Goal: Transaction & Acquisition: Purchase product/service

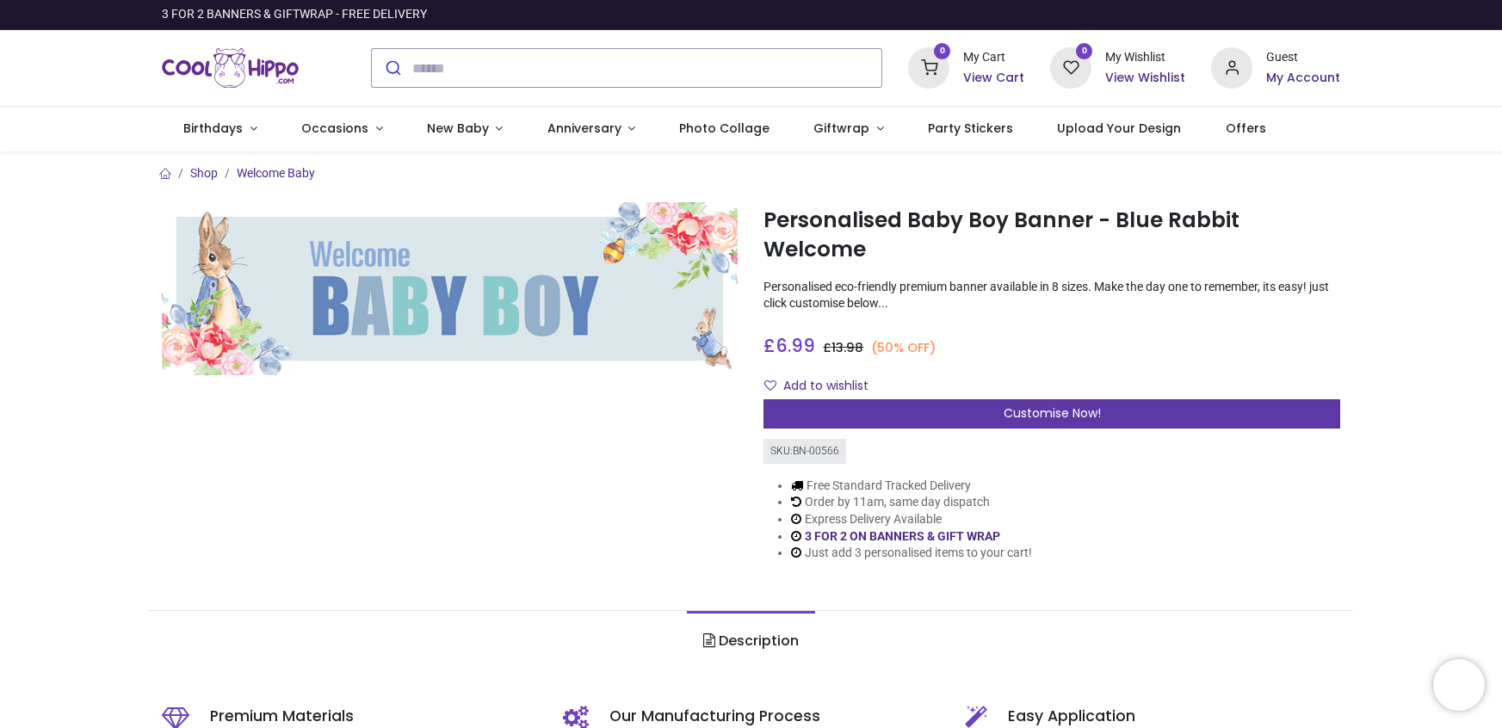
click at [1029, 405] on span "Customise Now!" at bounding box center [1052, 413] width 97 height 17
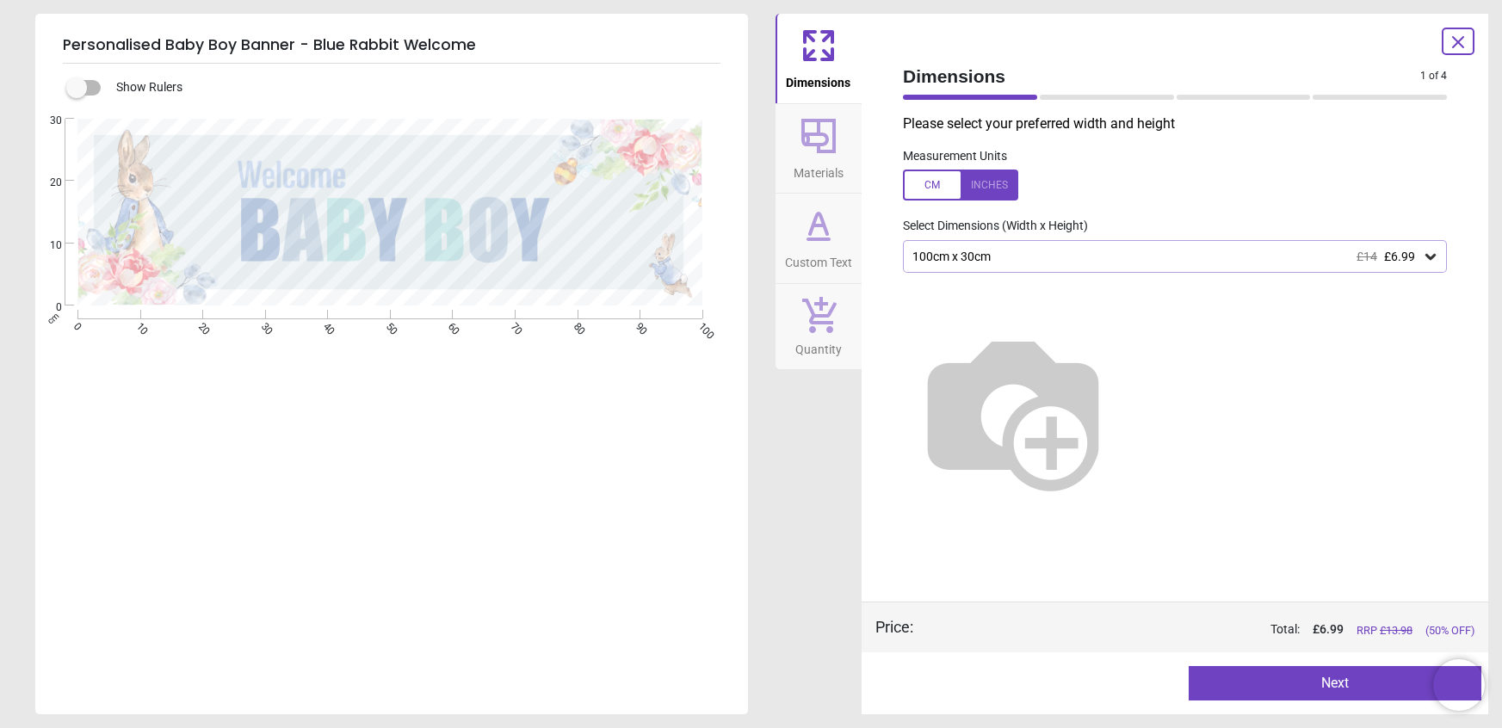
click at [1427, 256] on icon at bounding box center [1431, 257] width 10 height 6
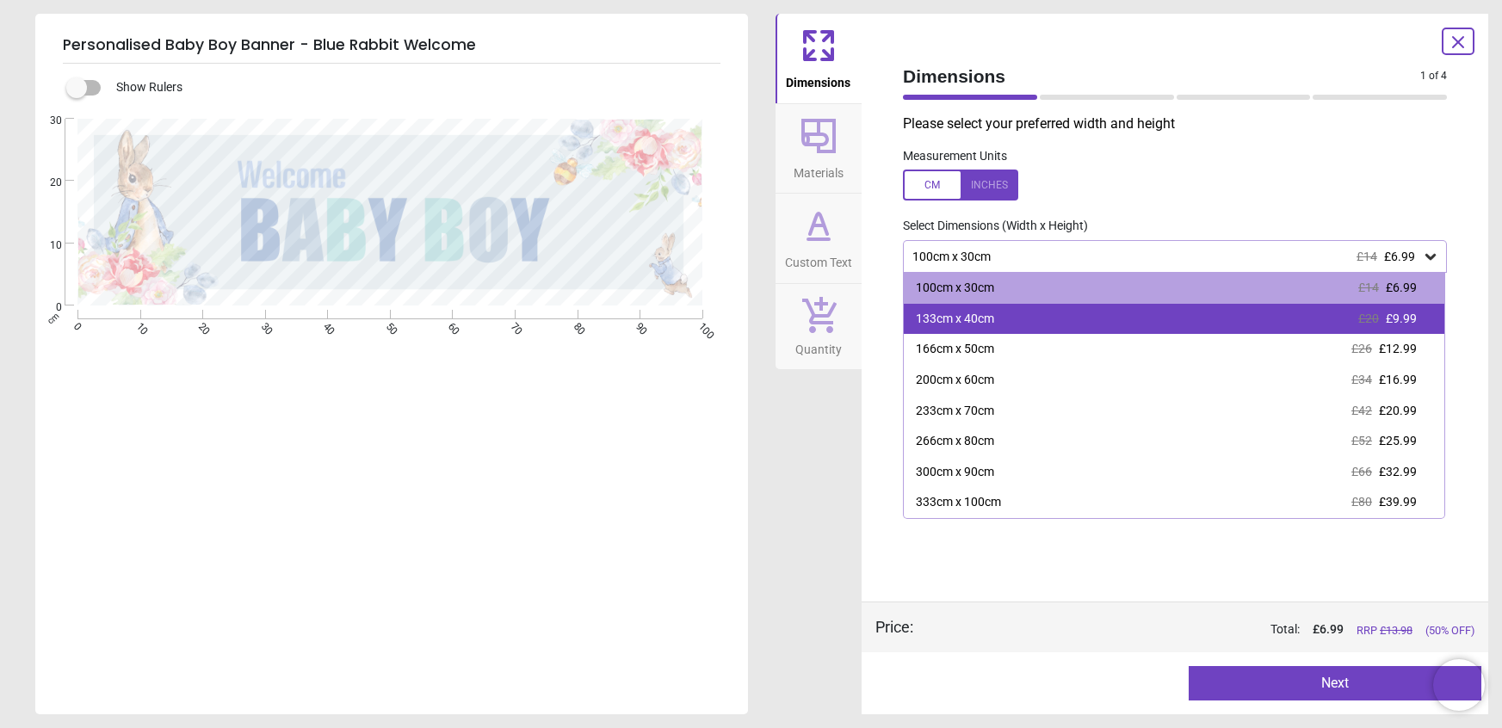
click at [1405, 307] on div "133cm x 40cm £20 £9.99" at bounding box center [1174, 319] width 541 height 31
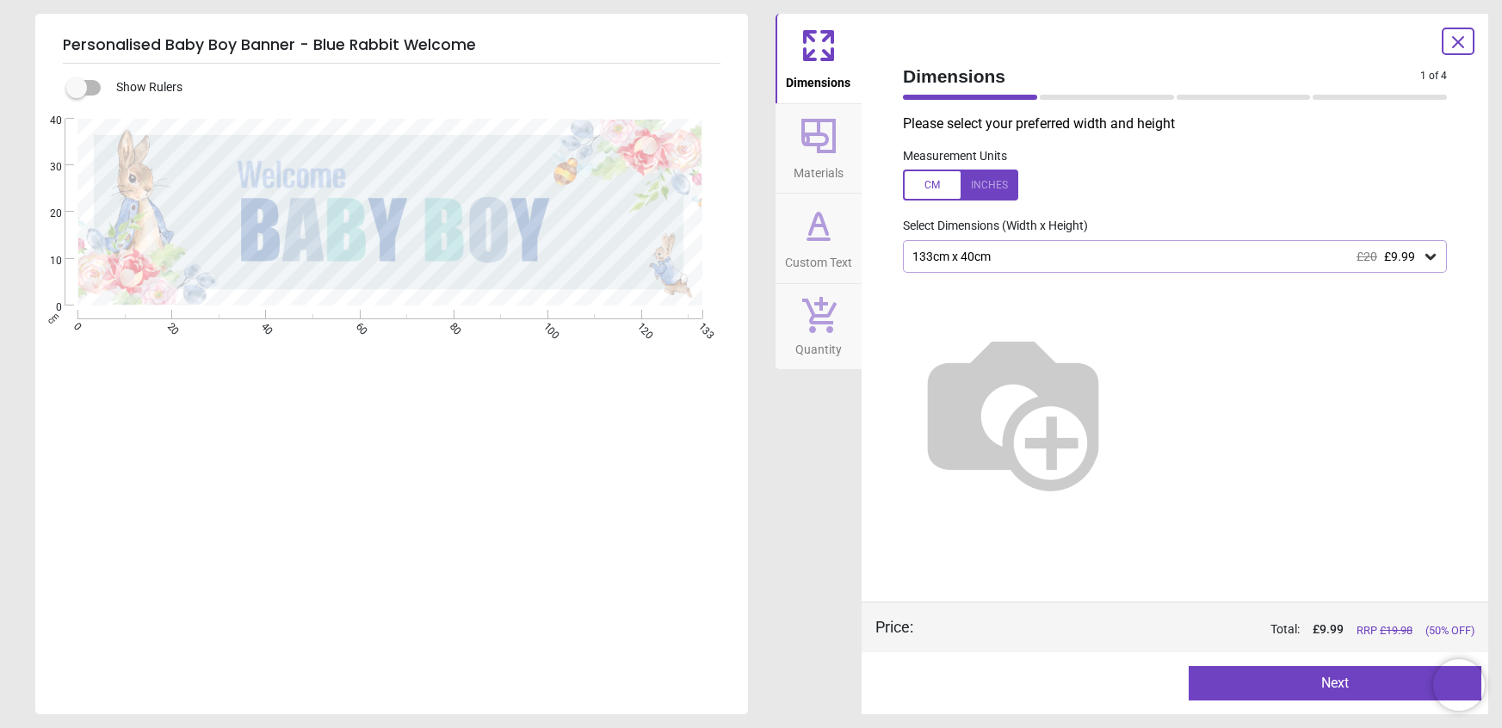
click at [940, 189] on div at bounding box center [960, 185] width 115 height 31
click at [1123, 322] on img at bounding box center [1013, 410] width 220 height 220
click at [1157, 262] on div "52.4" x 15.7" (4ft 4" x 1ft 4") £20 £9.99" at bounding box center [1166, 257] width 511 height 15
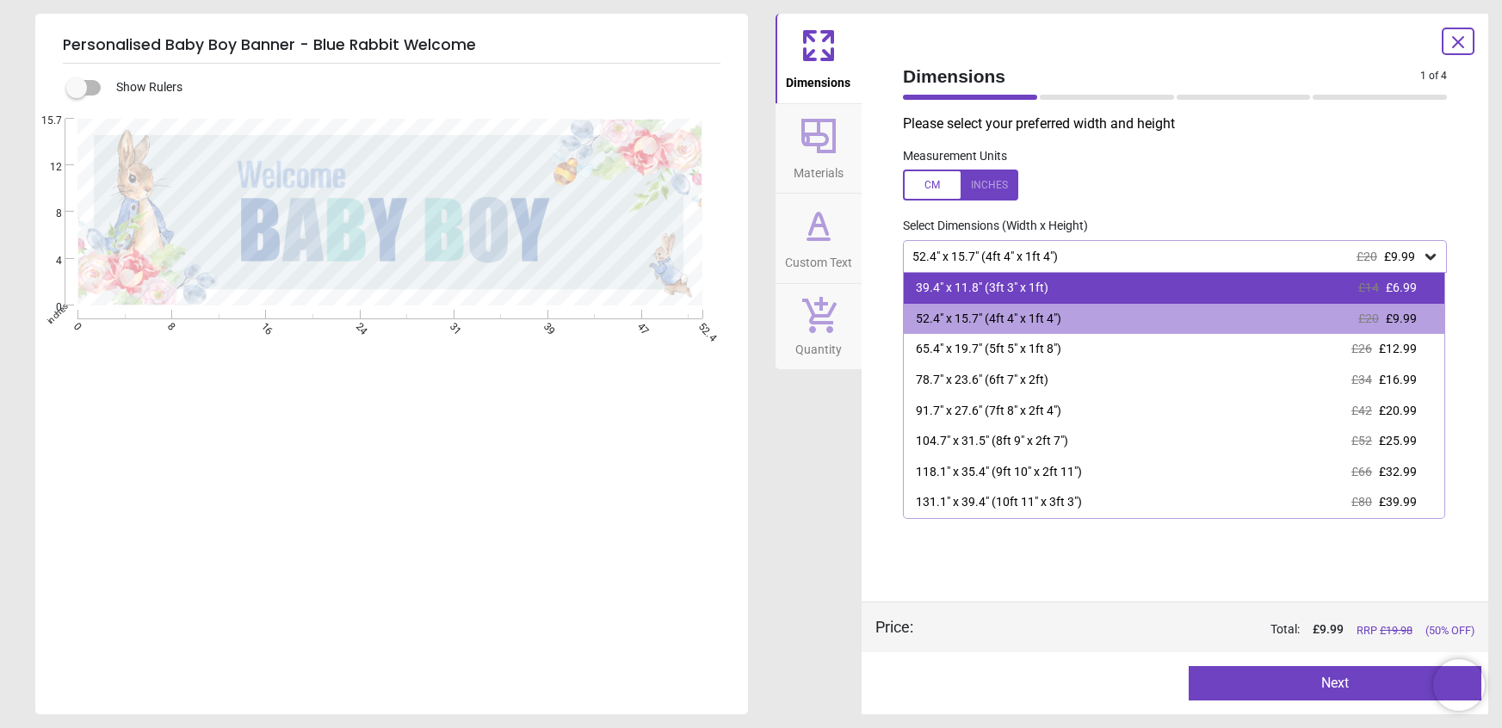
click at [1140, 285] on div "39.4" x 11.8" (3ft 3" x 1ft) £14 £6.99" at bounding box center [1174, 288] width 541 height 31
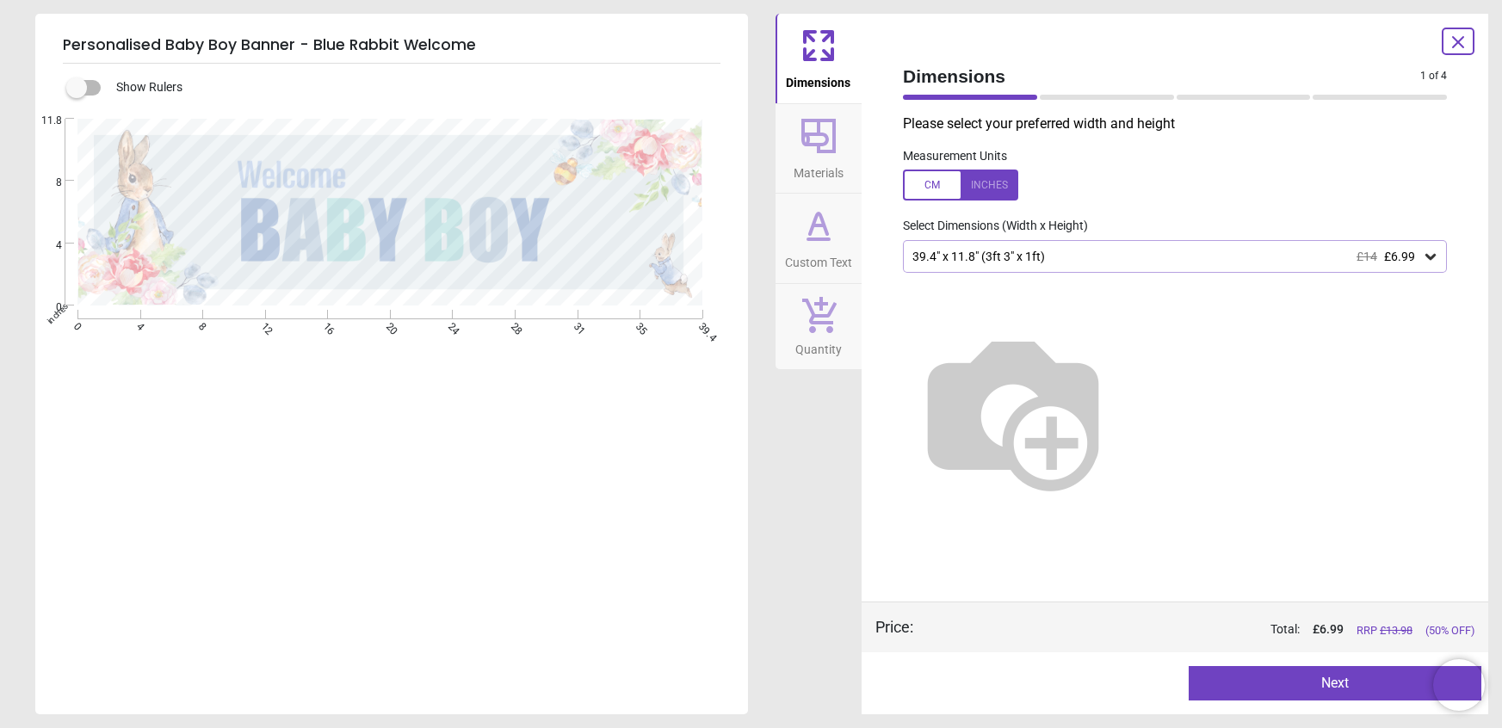
click at [1140, 285] on div at bounding box center [1175, 404] width 572 height 263
click at [1136, 256] on div "39.4" x 11.8" (3ft 3" x 1ft) £14 £6.99" at bounding box center [1166, 257] width 511 height 15
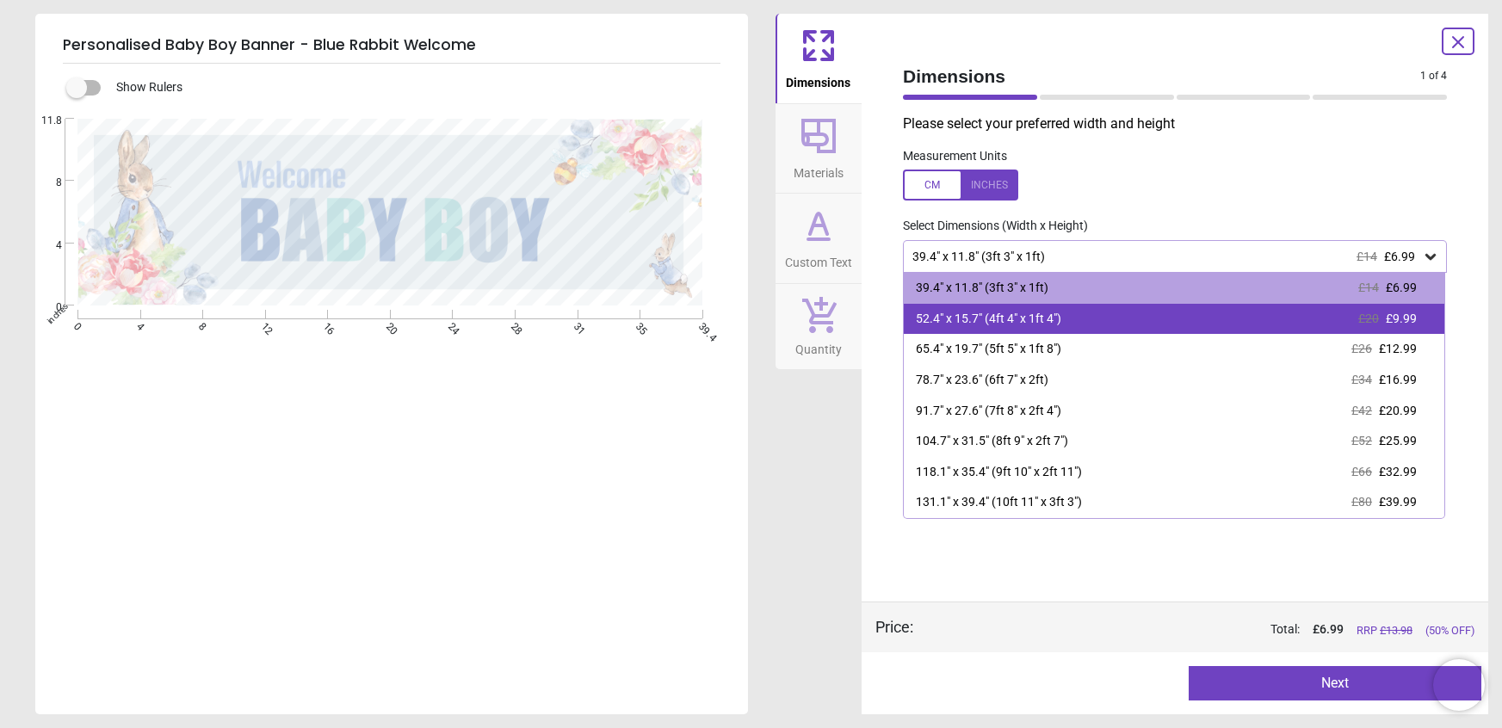
click at [1120, 319] on div "52.4" x 15.7" (4ft 4" x 1ft 4") £20 £9.99" at bounding box center [1174, 319] width 541 height 31
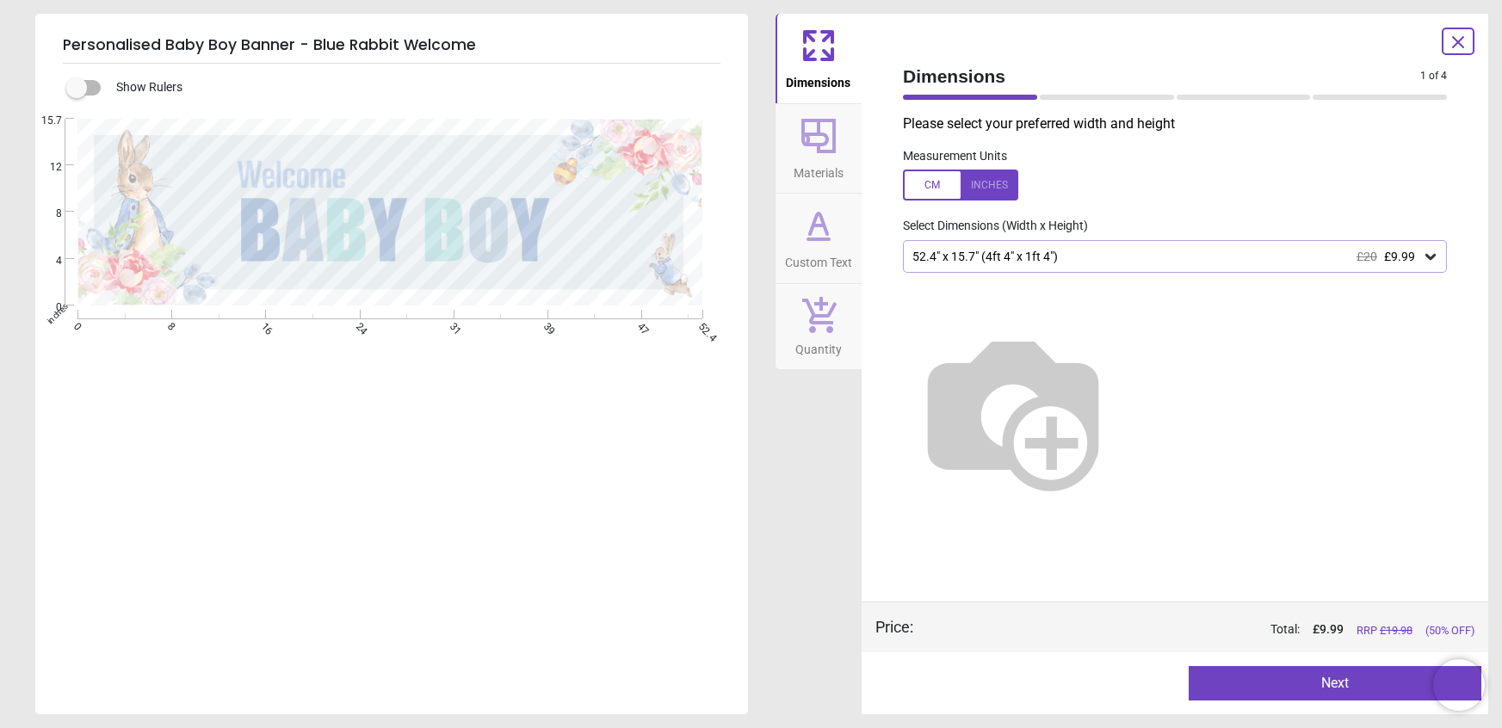
click at [1270, 684] on button "Next" at bounding box center [1335, 683] width 293 height 34
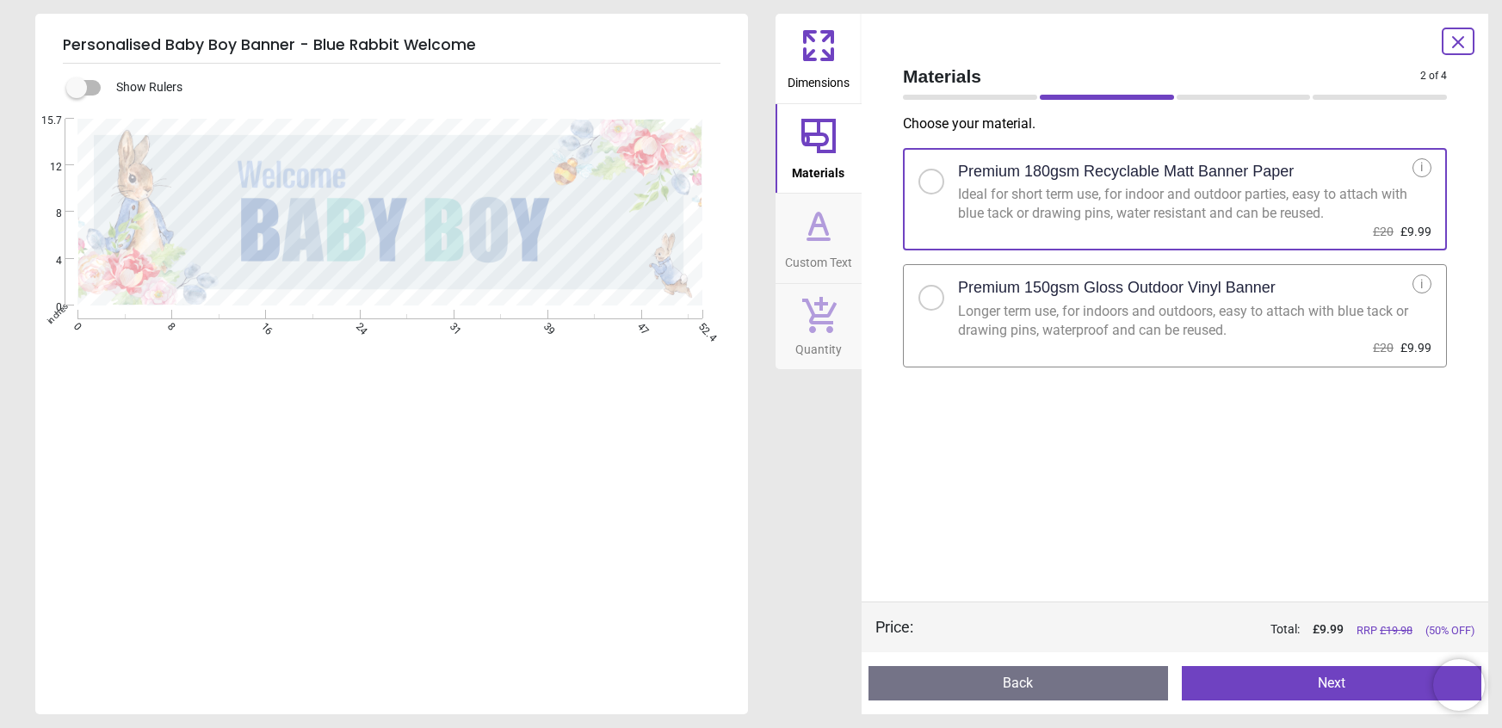
click at [926, 298] on div at bounding box center [931, 298] width 10 height 10
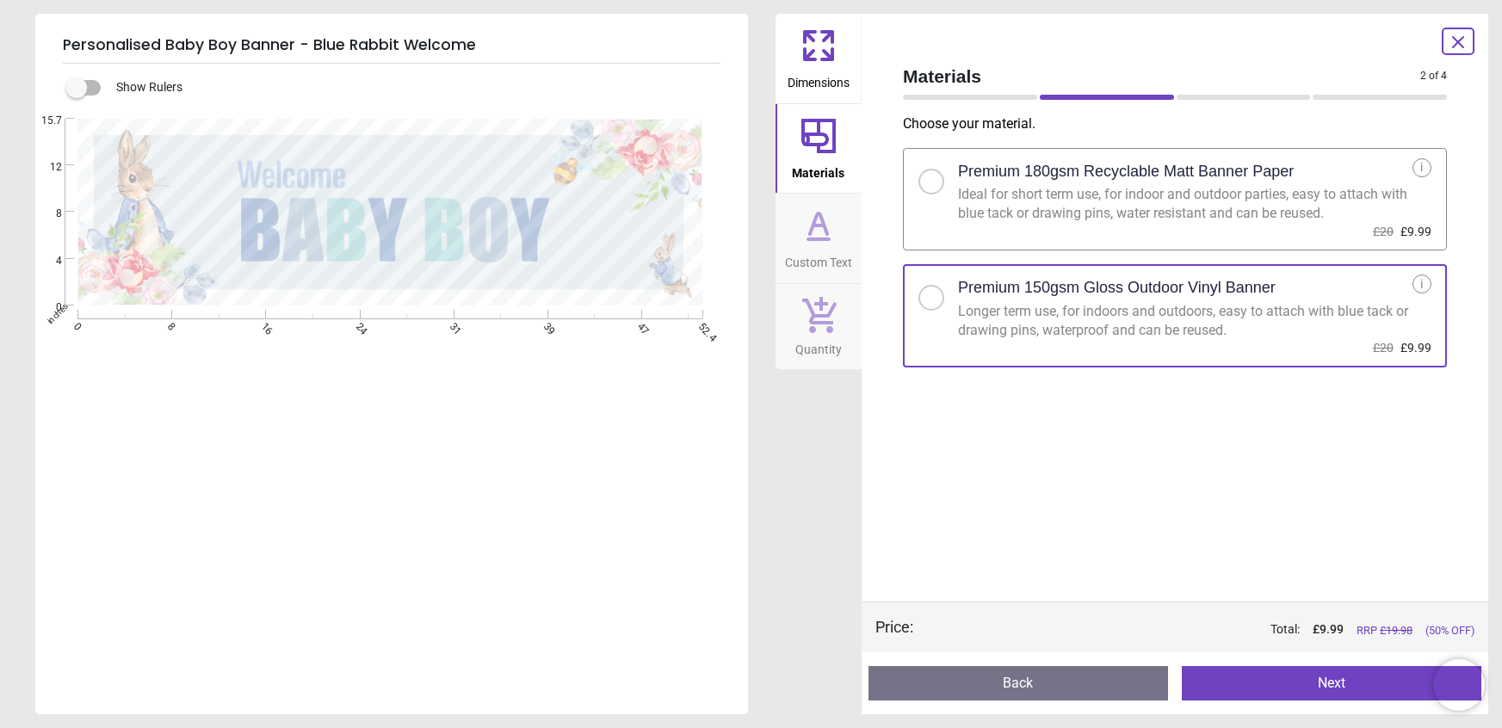
click at [812, 241] on icon at bounding box center [818, 225] width 41 height 41
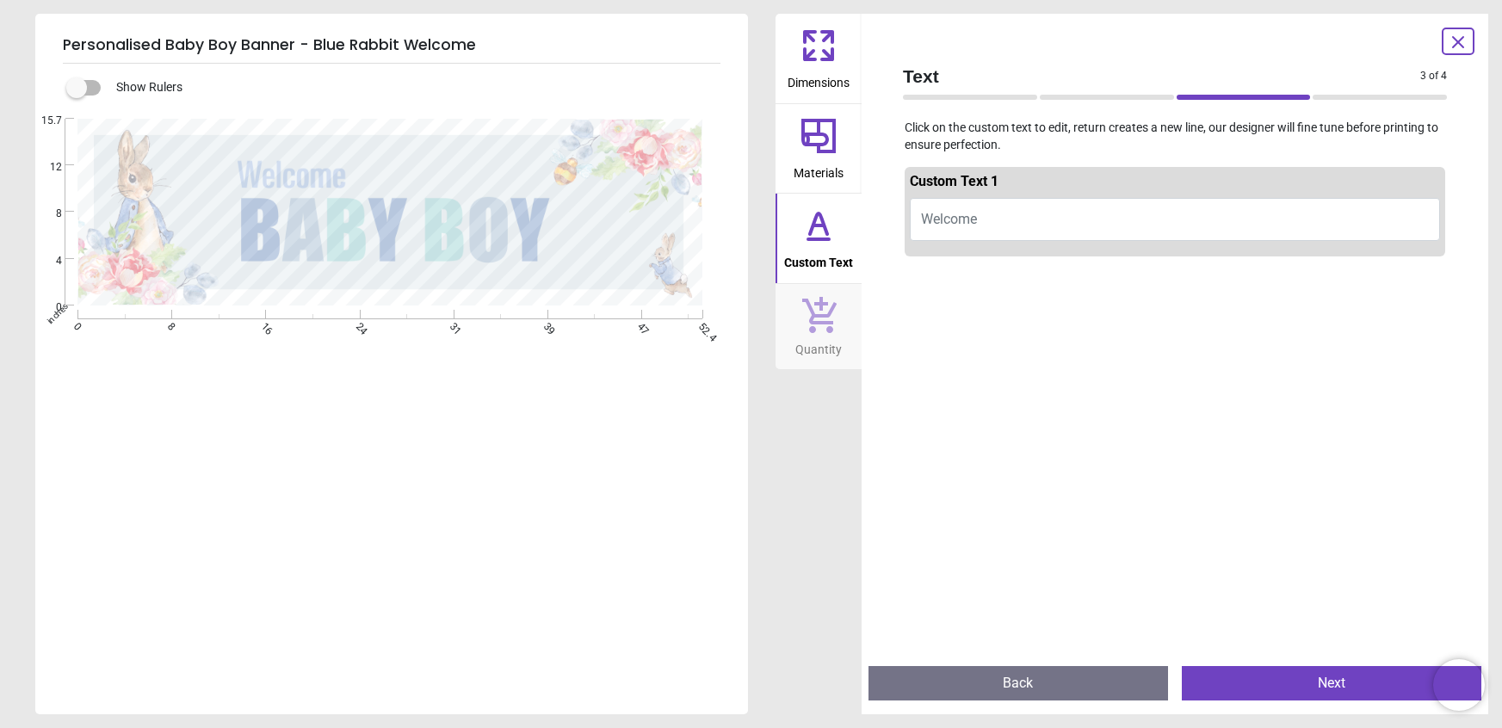
click at [1021, 222] on button "Welcome" at bounding box center [1175, 219] width 530 height 43
click at [372, 180] on textarea at bounding box center [396, 174] width 300 height 33
click at [352, 174] on textarea at bounding box center [396, 174] width 300 height 33
click at [1080, 228] on button "Welcome" at bounding box center [1175, 219] width 530 height 43
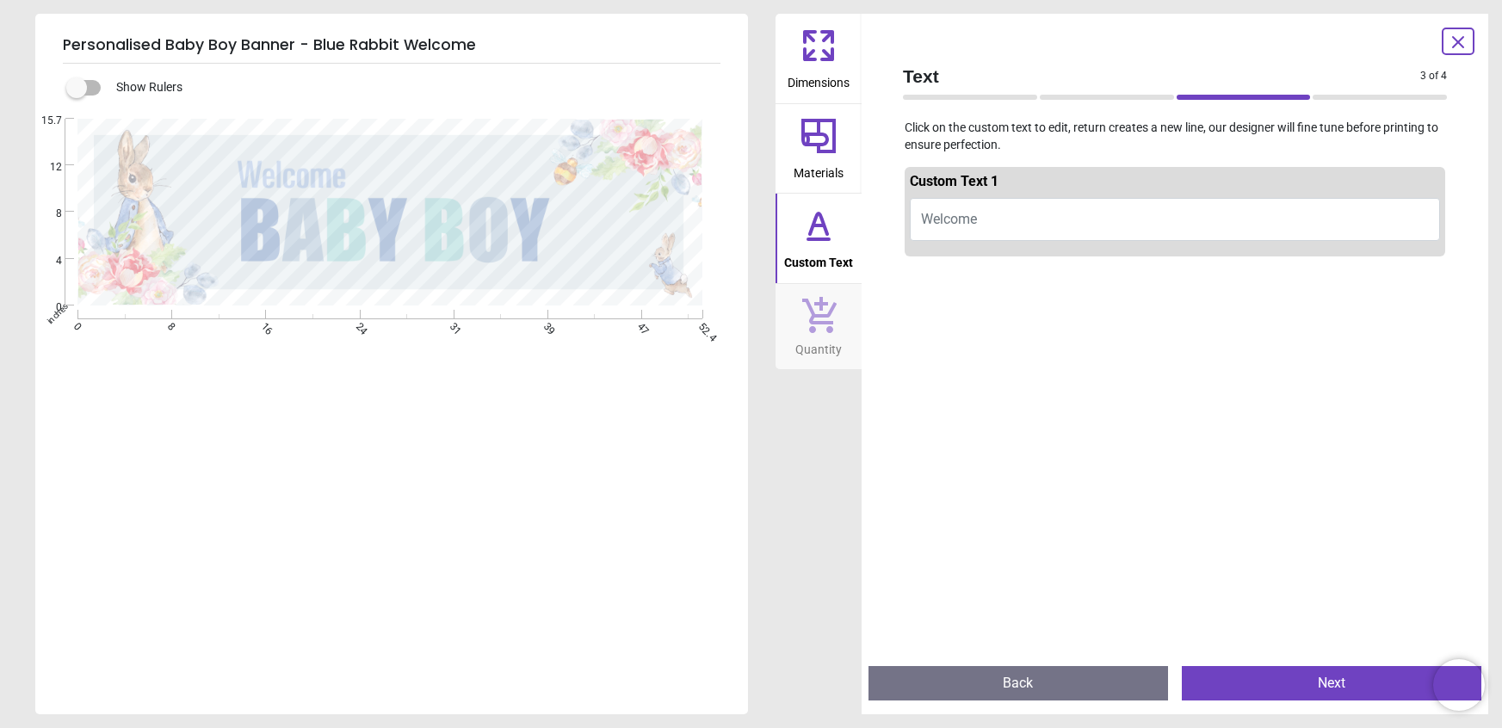
click at [1070, 219] on button "Welcome" at bounding box center [1175, 219] width 530 height 43
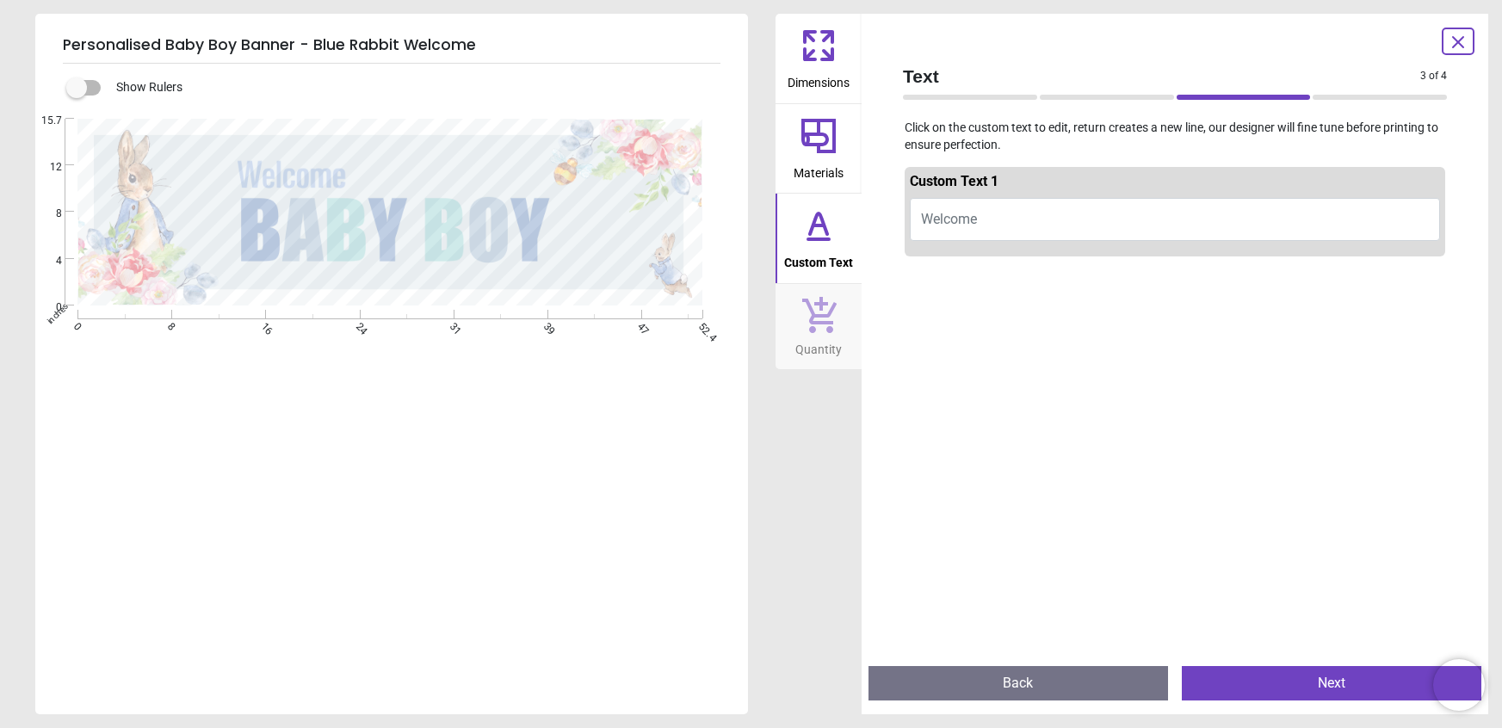
click at [946, 224] on span "Welcome" at bounding box center [949, 219] width 56 height 16
click at [809, 244] on icon at bounding box center [818, 225] width 41 height 41
click at [535, 180] on textarea at bounding box center [396, 174] width 300 height 33
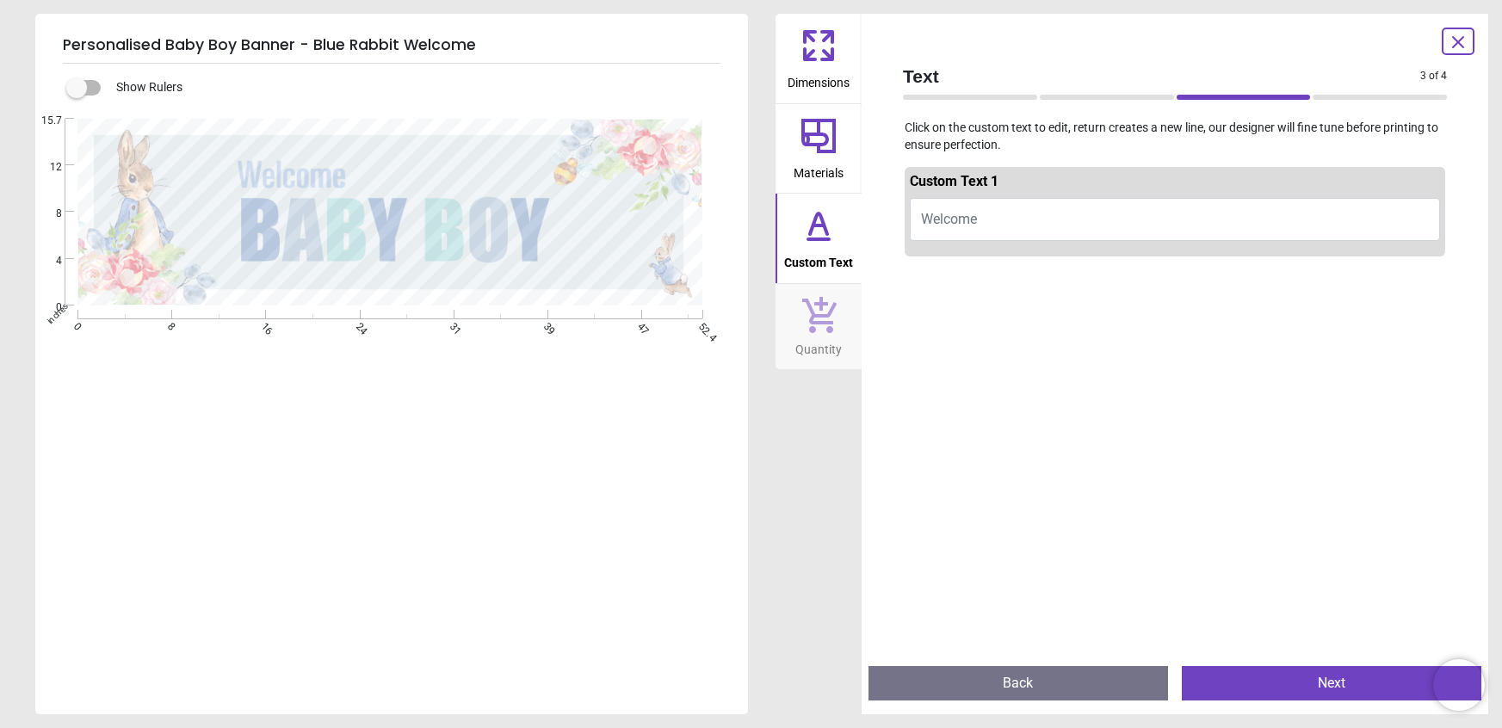
click at [535, 180] on textarea at bounding box center [396, 174] width 300 height 33
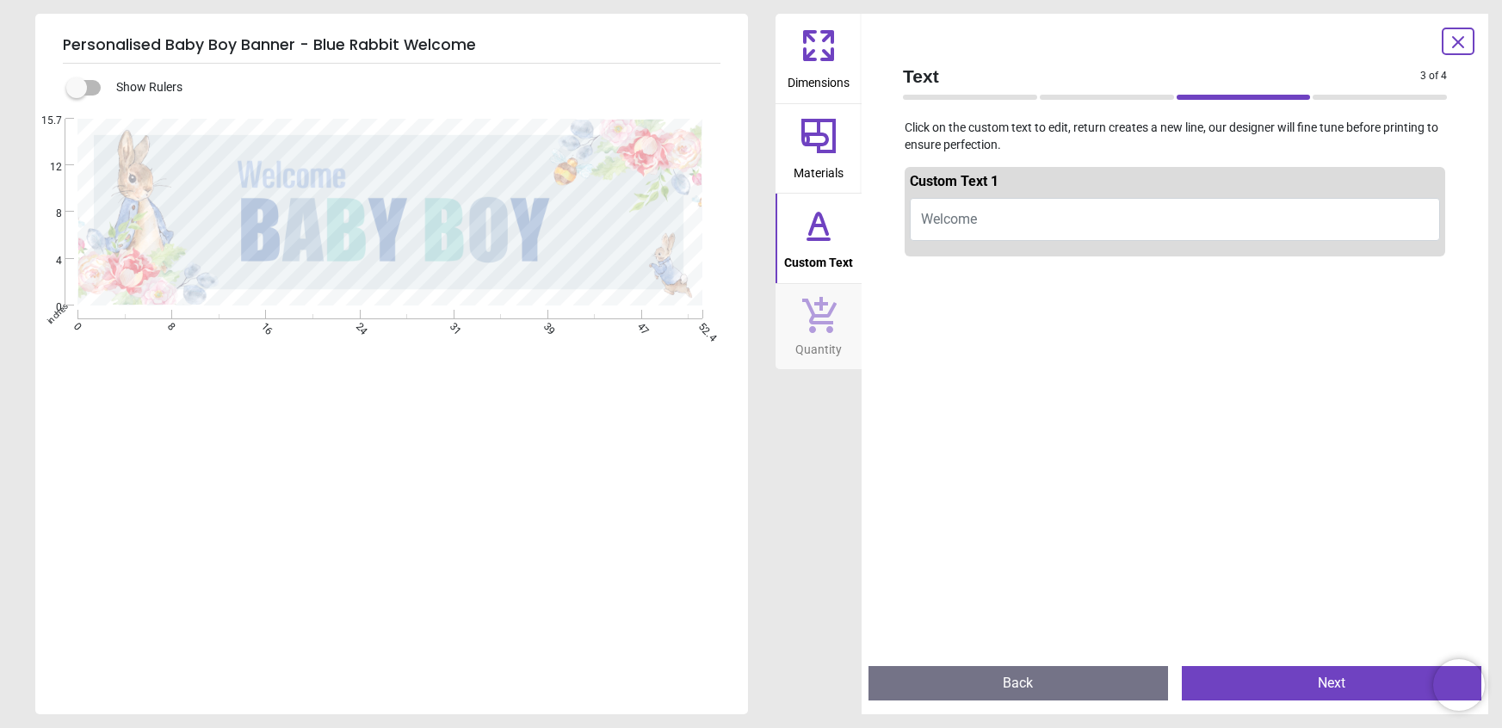
click at [1006, 216] on button "Welcome" at bounding box center [1175, 219] width 530 height 43
click at [340, 180] on textarea at bounding box center [396, 174] width 300 height 33
click at [246, 170] on textarea at bounding box center [396, 174] width 300 height 33
click at [336, 176] on textarea at bounding box center [396, 174] width 300 height 33
click at [354, 176] on textarea at bounding box center [396, 174] width 300 height 33
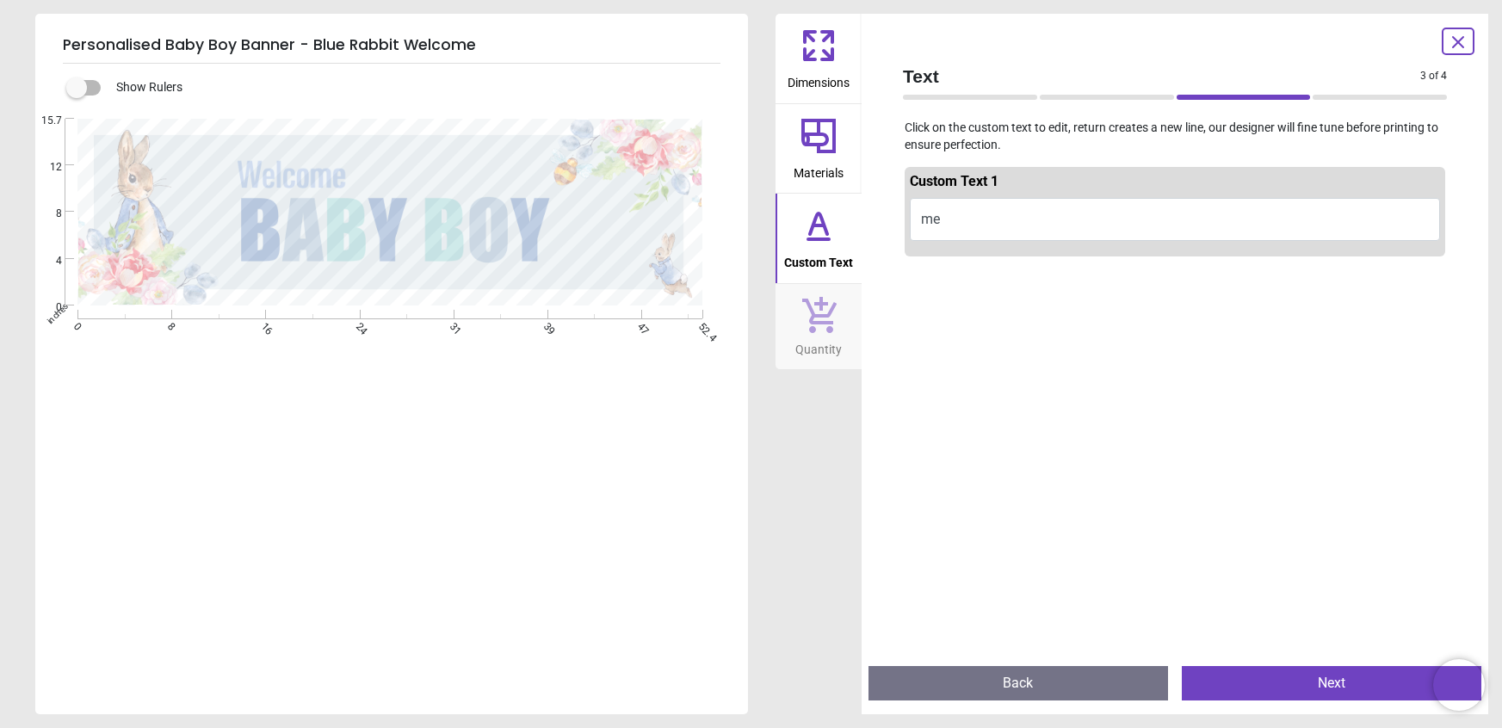
type textarea "*"
type textarea "**********"
click at [1276, 684] on button "Next" at bounding box center [1332, 683] width 300 height 34
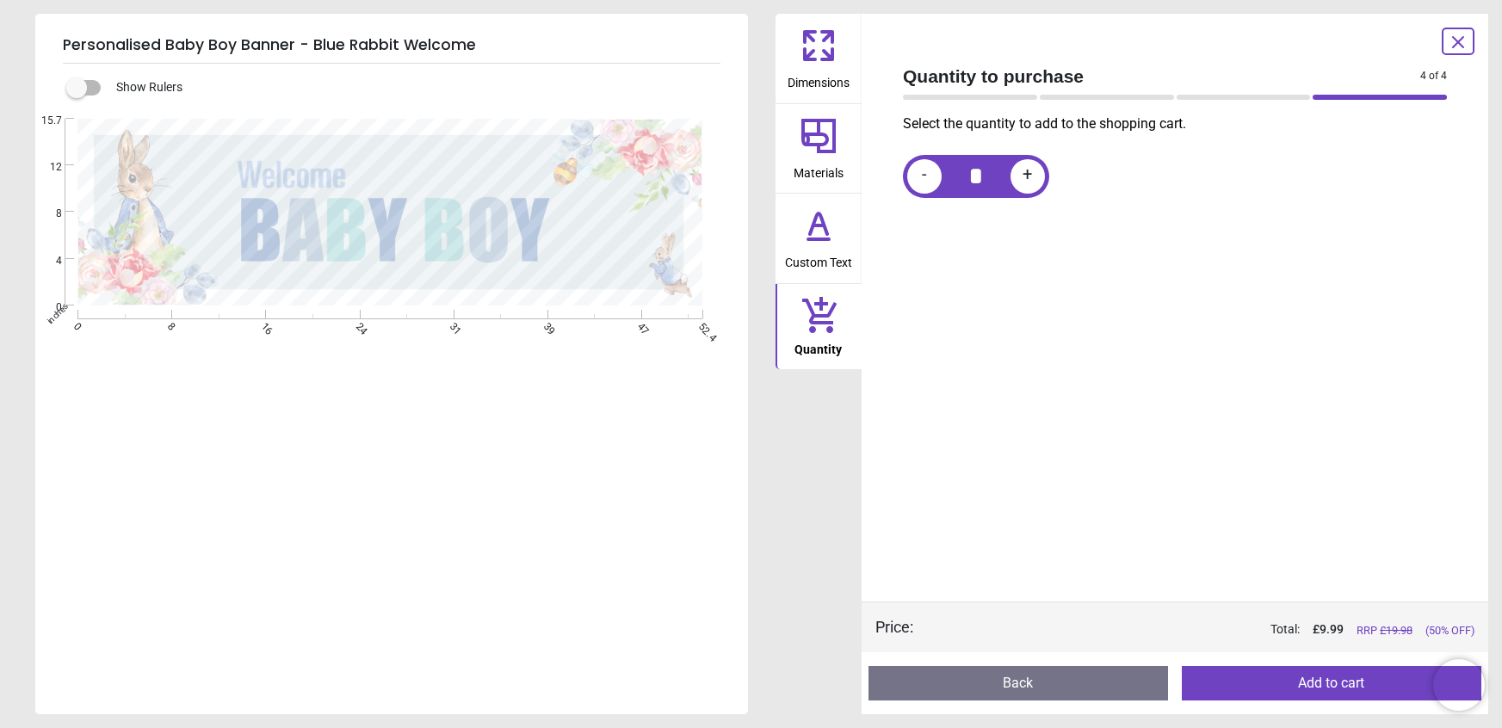
click at [1458, 47] on icon at bounding box center [1458, 42] width 21 height 21
